Goal: Find specific page/section: Find specific page/section

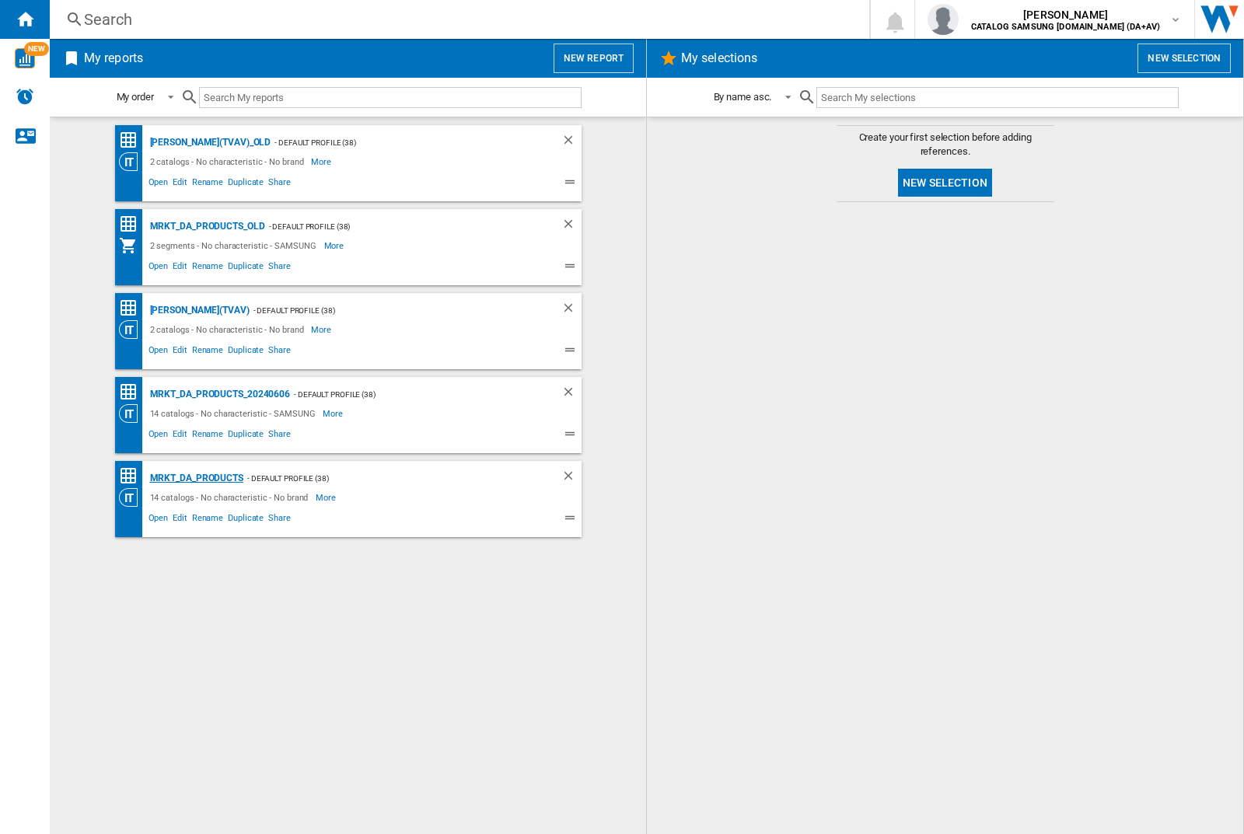
click at [196, 478] on div "MRKT_DA_PRODUCTS" at bounding box center [194, 478] width 97 height 19
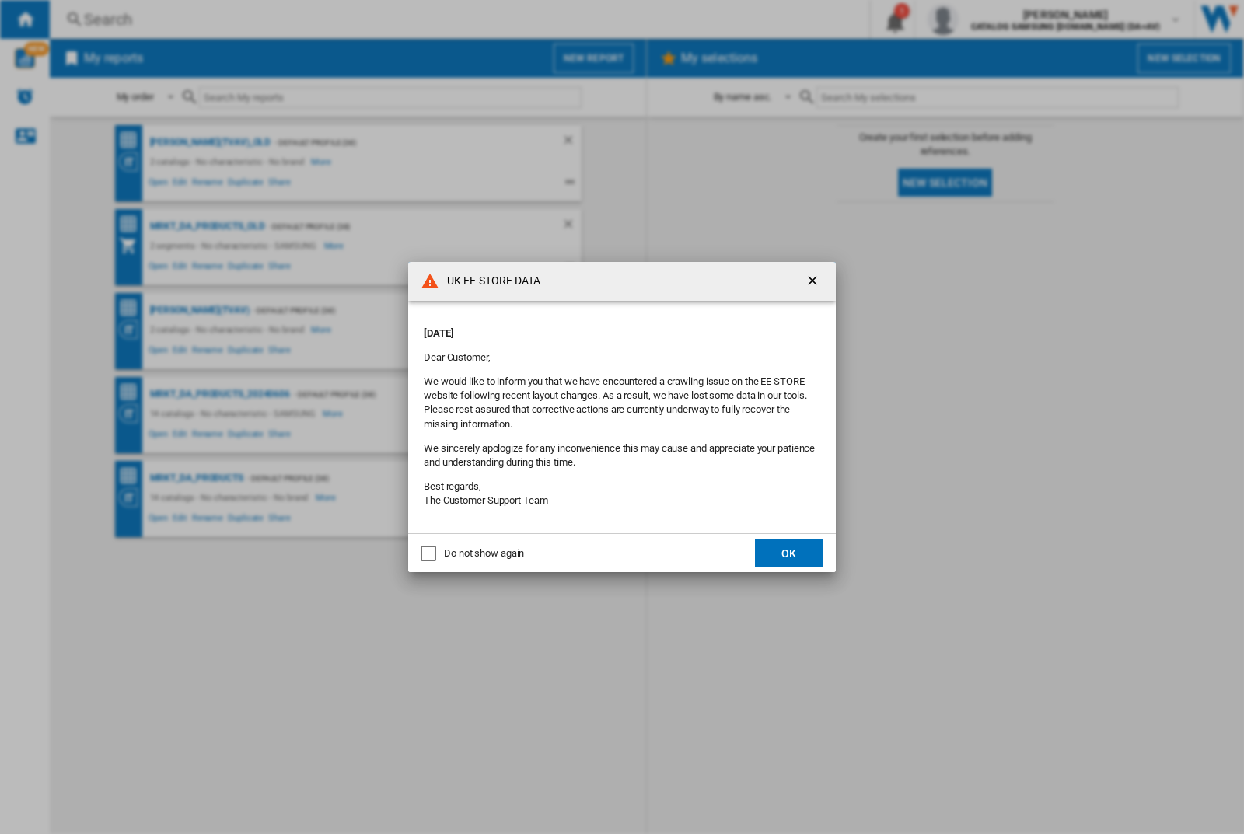
click at [789, 553] on button "OK" at bounding box center [789, 553] width 68 height 28
